Goal: Information Seeking & Learning: Learn about a topic

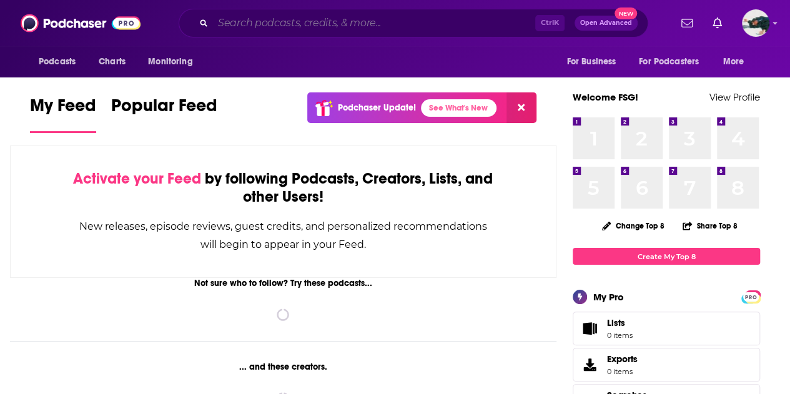
click at [321, 32] on input "Search podcasts, credits, & more..." at bounding box center [374, 23] width 322 height 20
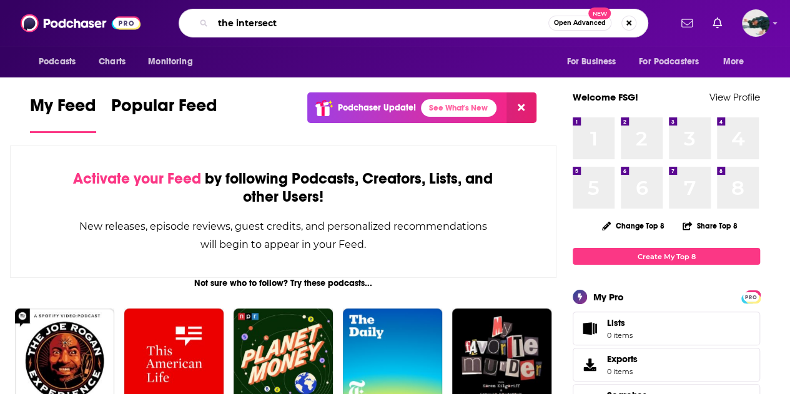
type input "the intersect"
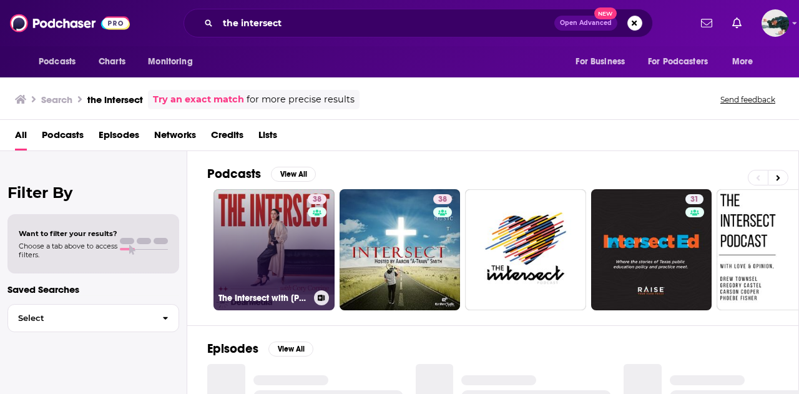
click at [263, 244] on link "38 The Intersect with [PERSON_NAME]" at bounding box center [274, 249] width 121 height 121
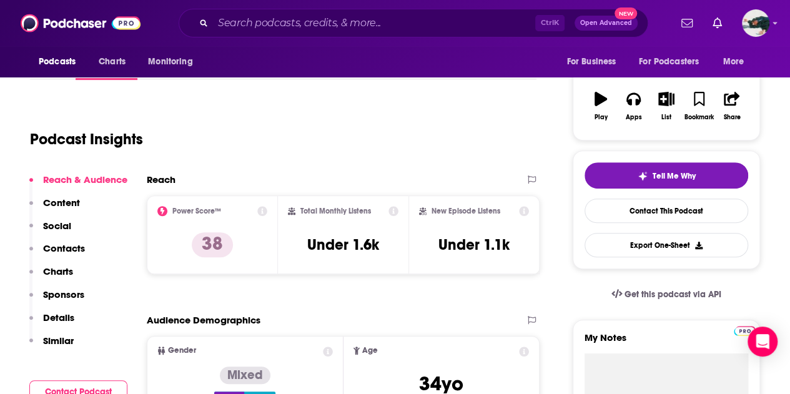
scroll to position [187, 0]
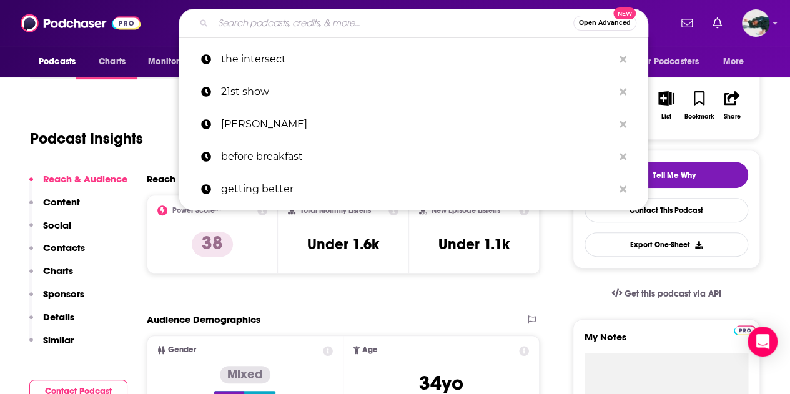
click at [303, 26] on input "Search podcasts, credits, & more..." at bounding box center [393, 23] width 360 height 20
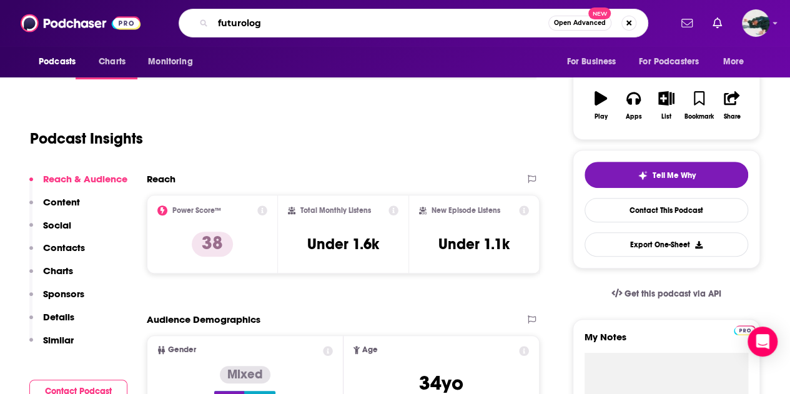
type input "futurology"
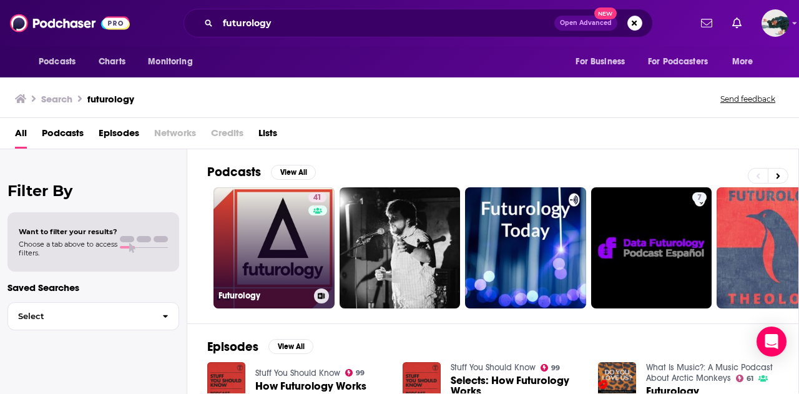
click at [298, 221] on link "41 Futurology" at bounding box center [274, 247] width 121 height 121
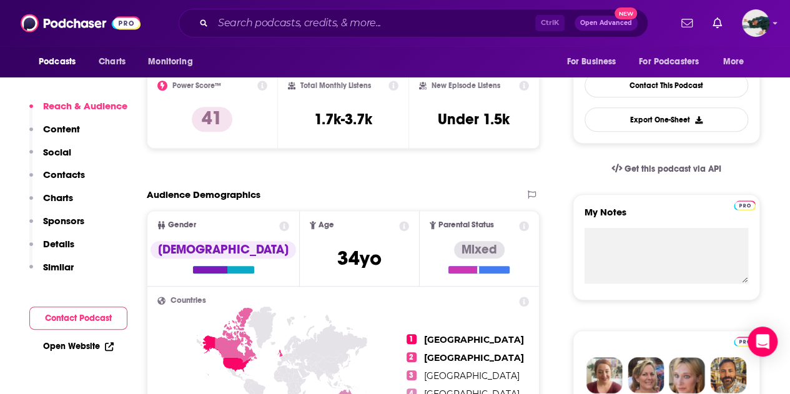
scroll to position [250, 0]
